Goal: Use online tool/utility

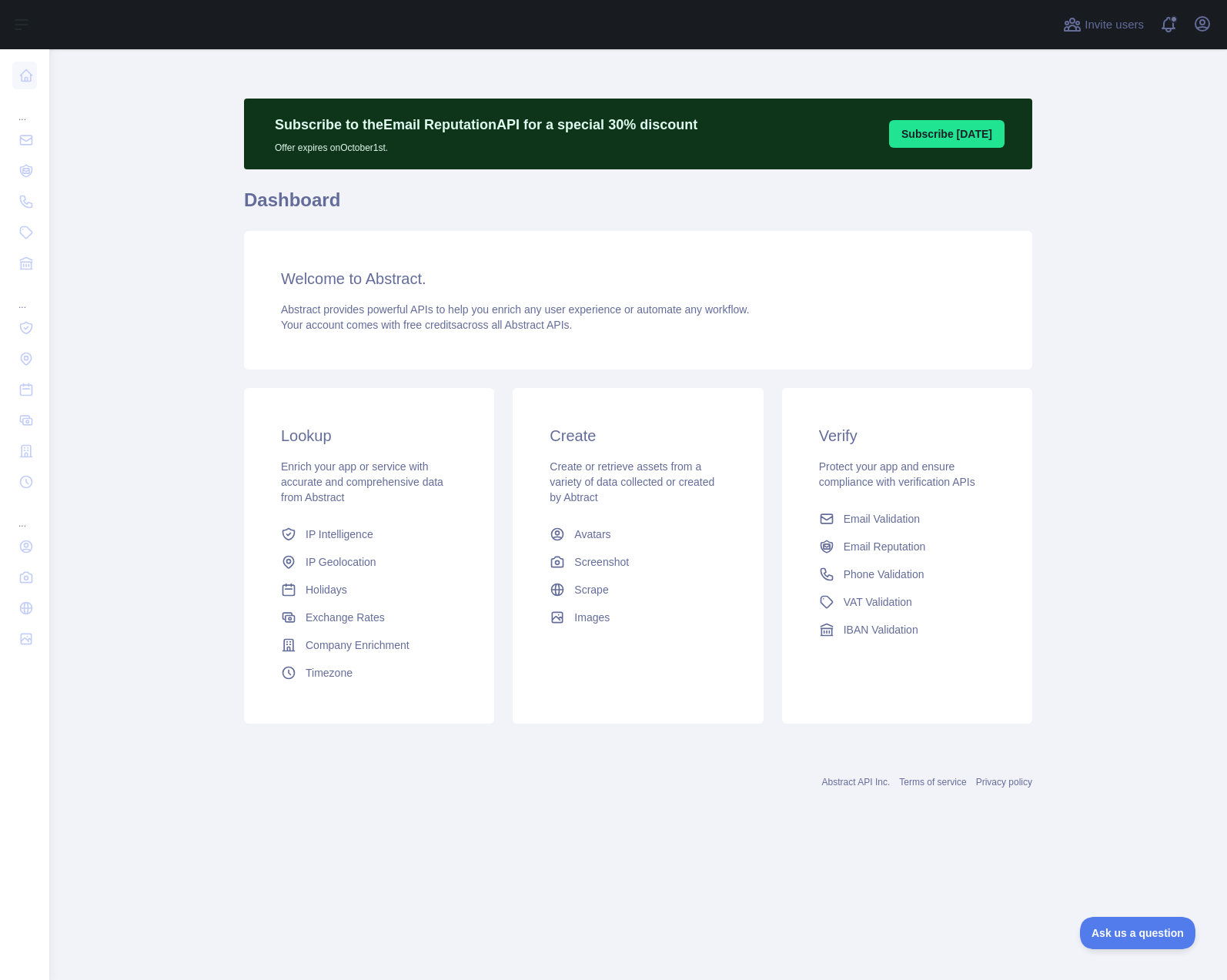
click at [221, 551] on main "Subscribe to the Email Reputation API for a special 30 % discount Offer expires…" at bounding box center [638, 514] width 1177 height 930
click at [334, 555] on span "IP Geolocation" at bounding box center [340, 562] width 70 height 15
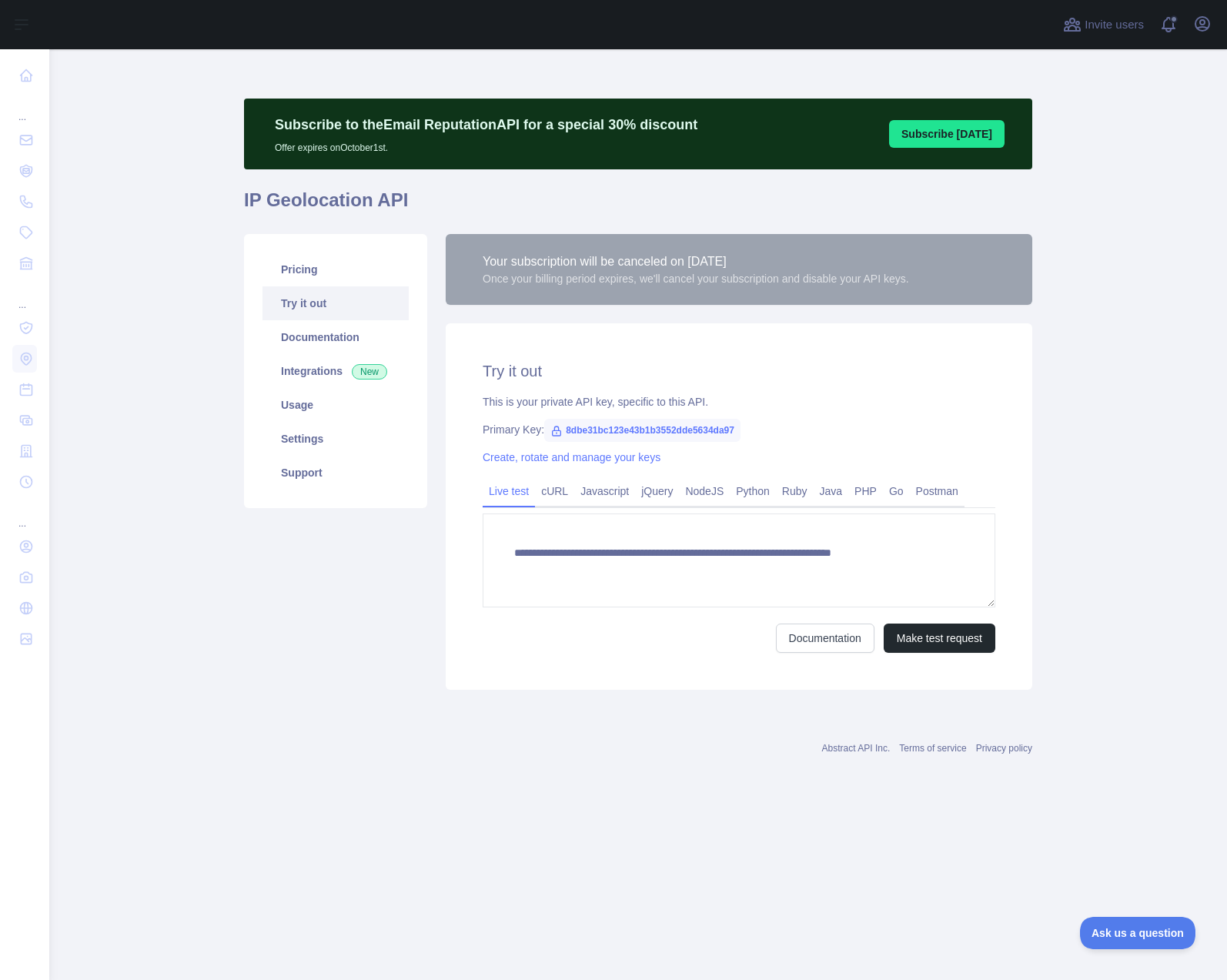
type textarea "**********"
click at [316, 405] on link "Usage" at bounding box center [335, 405] width 146 height 34
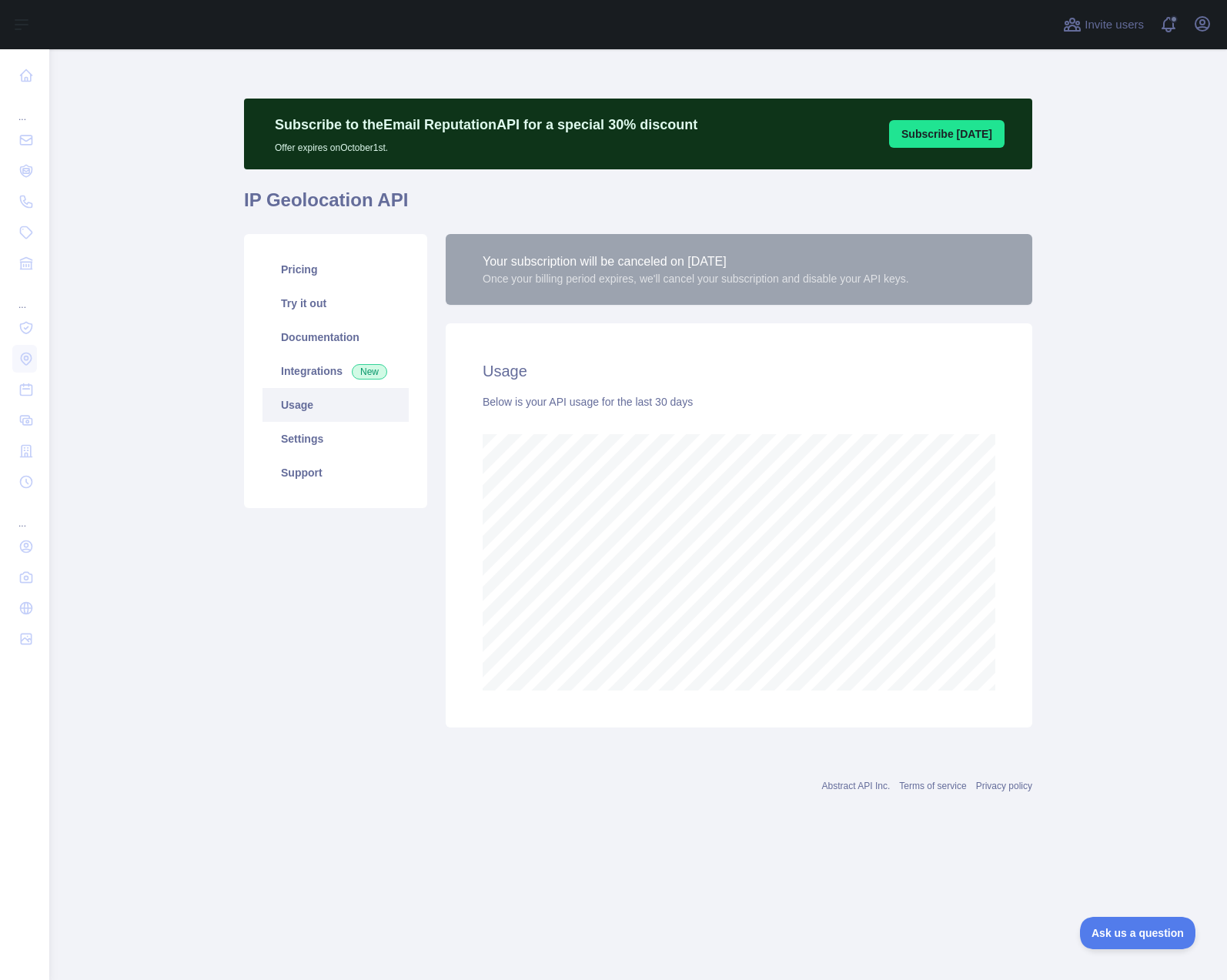
scroll to position [930, 1177]
click at [1066, 525] on main "Subscribe to the Email Reputation API for a special 30 % discount Offer expires…" at bounding box center [638, 514] width 1177 height 930
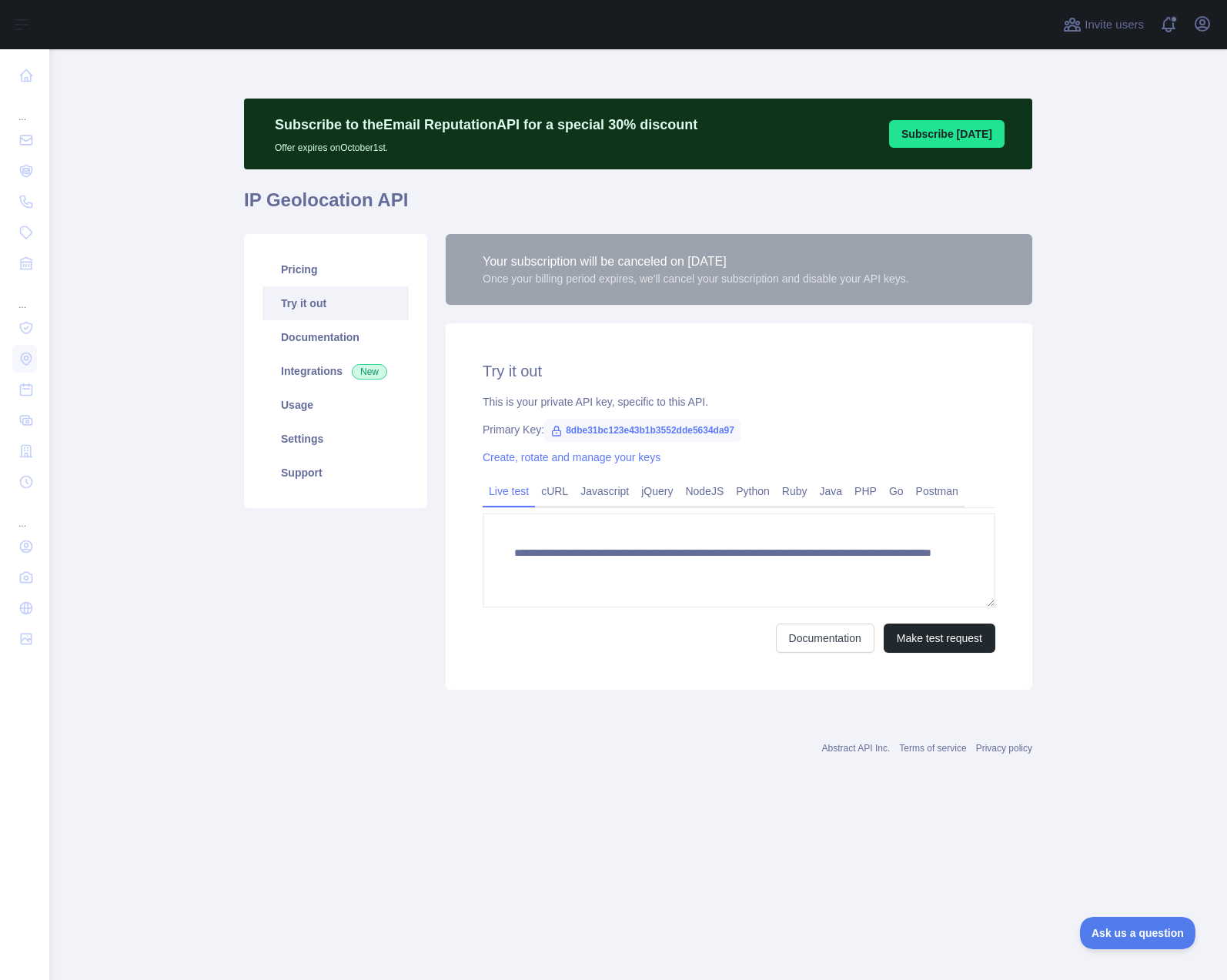
click at [616, 430] on span "8dbe31bc123e43b1b3552dde5634da97" at bounding box center [641, 430] width 196 height 23
copy span "8dbe31bc123e43b1b3552dde5634da97"
click at [1138, 530] on main "**********" at bounding box center [638, 514] width 1177 height 930
click at [328, 410] on link "Usage" at bounding box center [335, 405] width 146 height 34
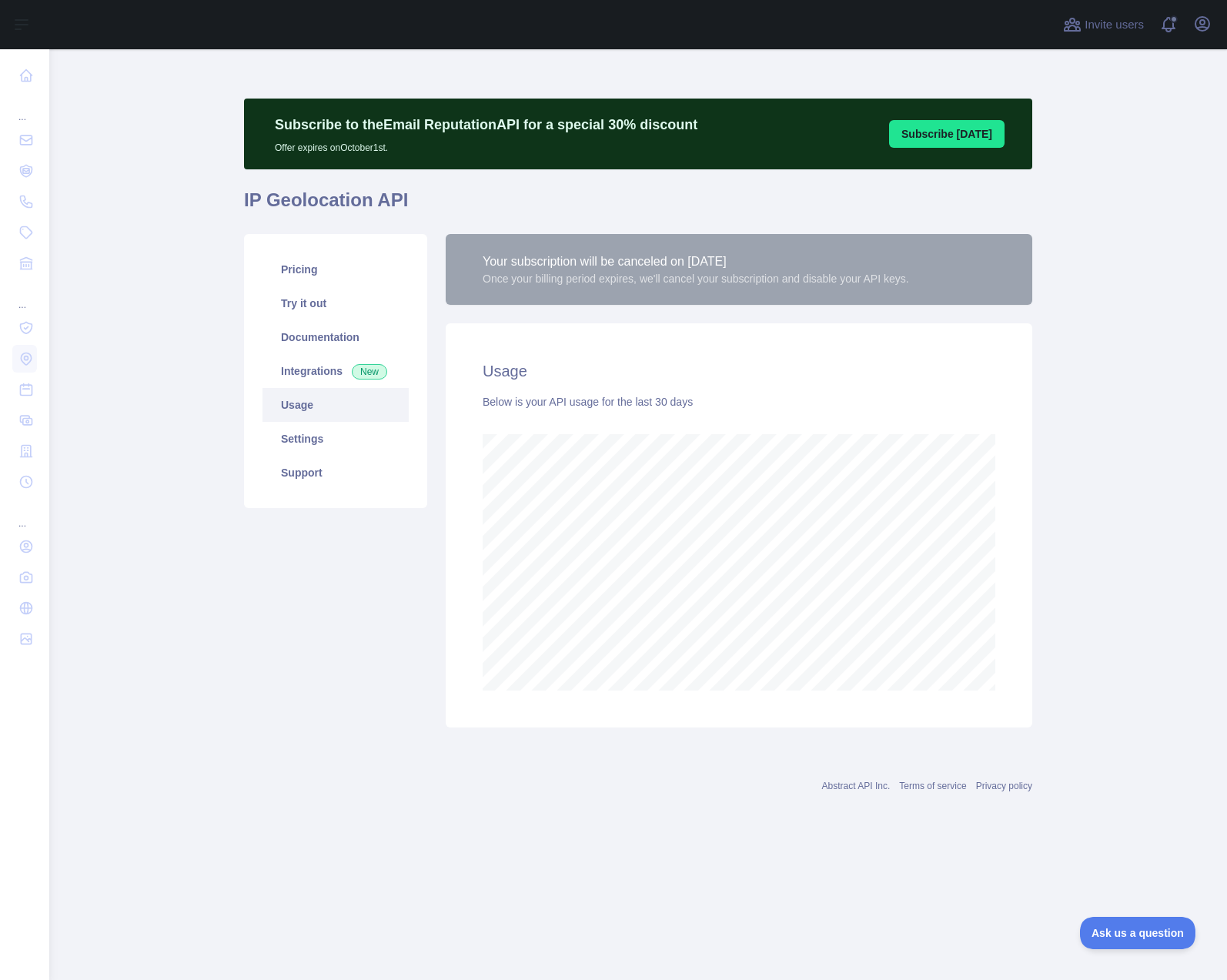
scroll to position [930, 1177]
